Goal: Go to known website: Access a specific website the user already knows

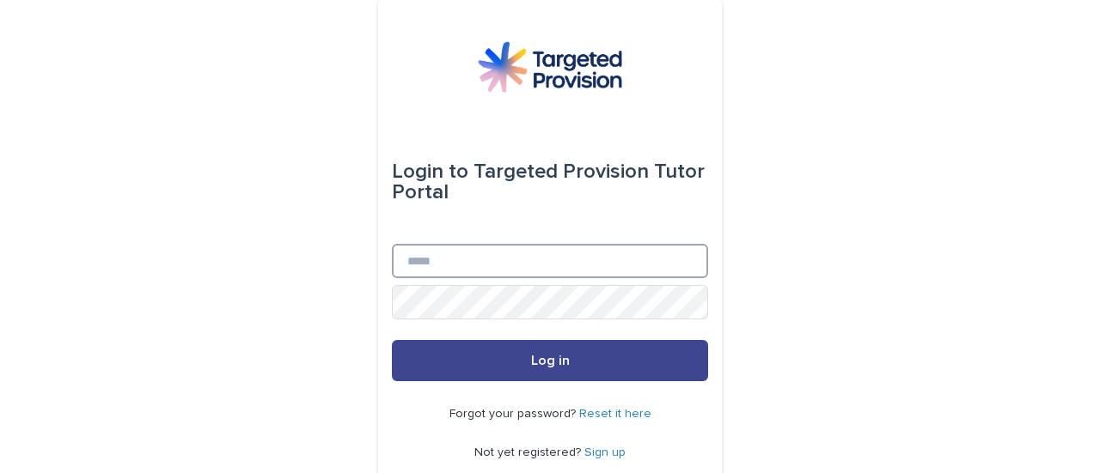
type input "**********"
drag, startPoint x: 538, startPoint y: 365, endPoint x: 528, endPoint y: 365, distance: 9.4
click at [531, 365] on span "Log in" at bounding box center [550, 361] width 39 height 14
